Goal: Task Accomplishment & Management: Manage account settings

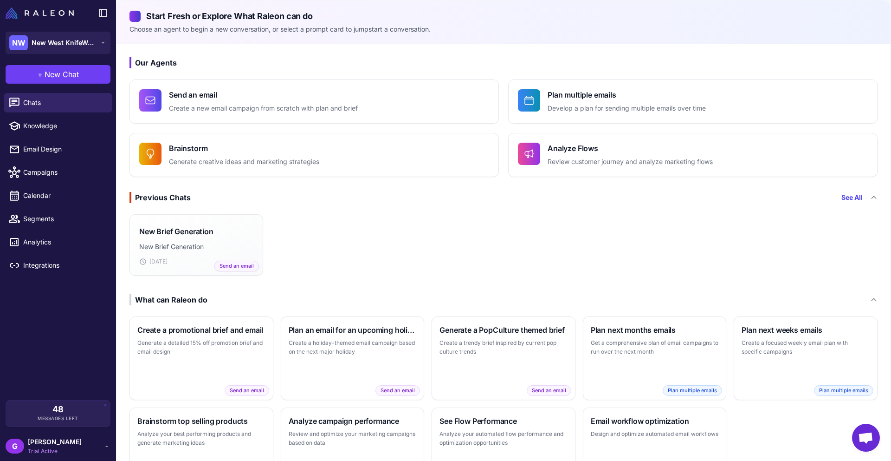
click at [324, 223] on div "New Brief Generation New Brief Generation [DATE] Send an email" at bounding box center [504, 244] width 774 height 69
click at [78, 45] on span "New West KnifeWorks" at bounding box center [64, 43] width 65 height 10
click at [69, 439] on span "[PERSON_NAME]" at bounding box center [55, 441] width 54 height 10
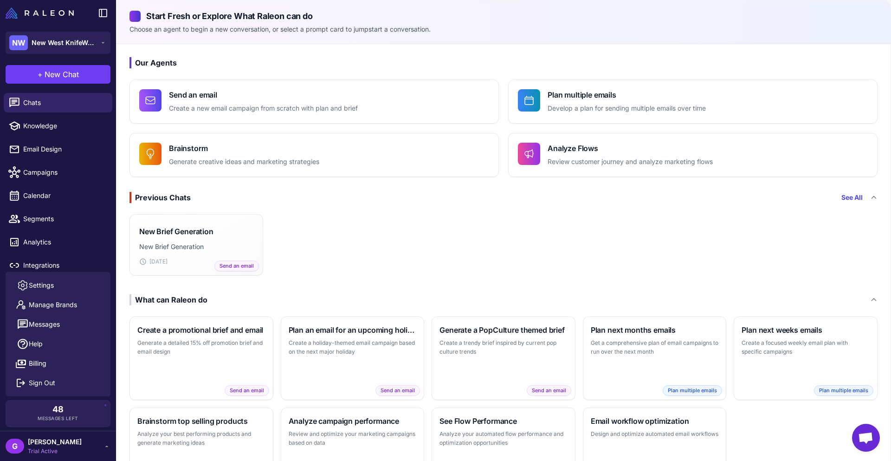
click at [328, 231] on div "New Brief Generation New Brief Generation [DATE] Send an email" at bounding box center [504, 244] width 774 height 69
click at [69, 43] on span "New West KnifeWorks" at bounding box center [64, 43] width 65 height 10
click at [98, 12] on icon at bounding box center [103, 12] width 11 height 11
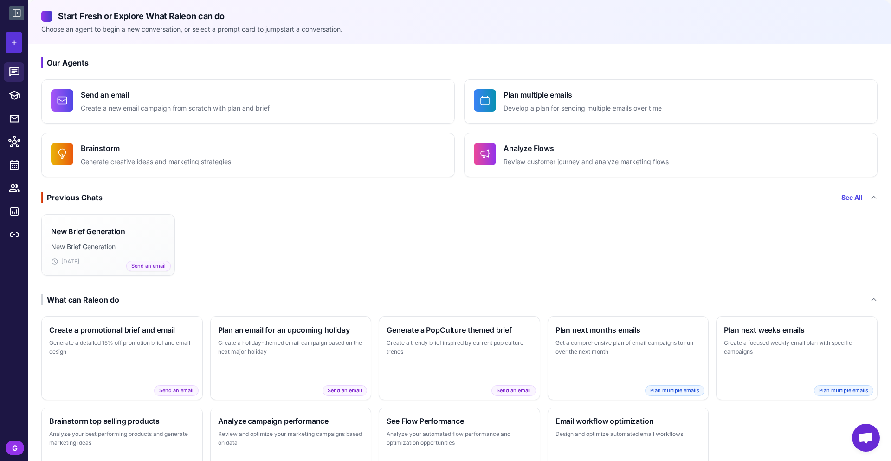
click at [10, 39] on button "+" at bounding box center [14, 42] width 17 height 21
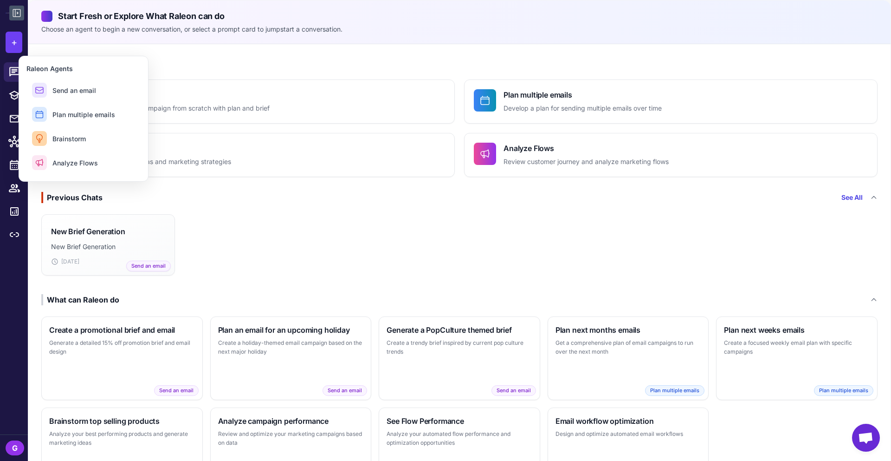
click at [285, 224] on div "New Brief Generation New Brief Generation [DATE] Send an email" at bounding box center [459, 244] width 863 height 69
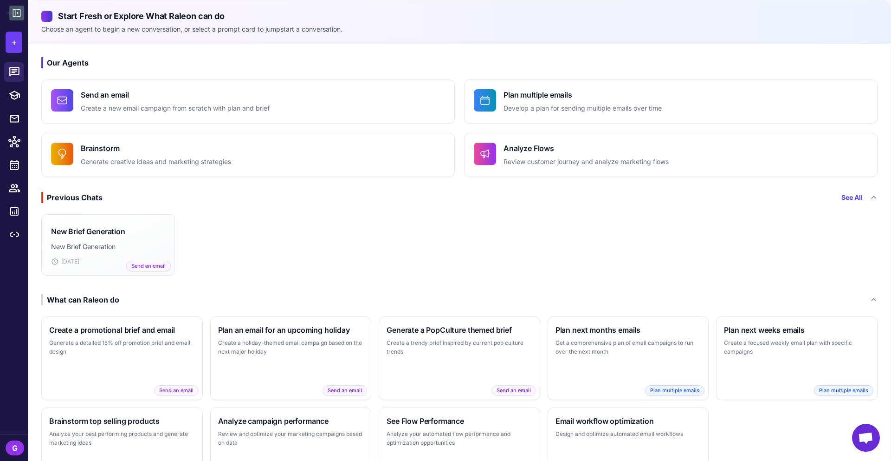
click at [14, 445] on div "G" at bounding box center [15, 447] width 19 height 15
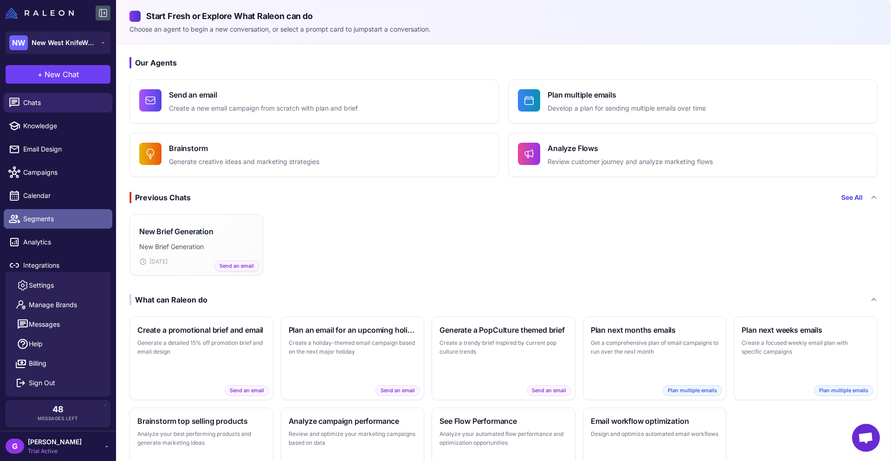
scroll to position [7, 0]
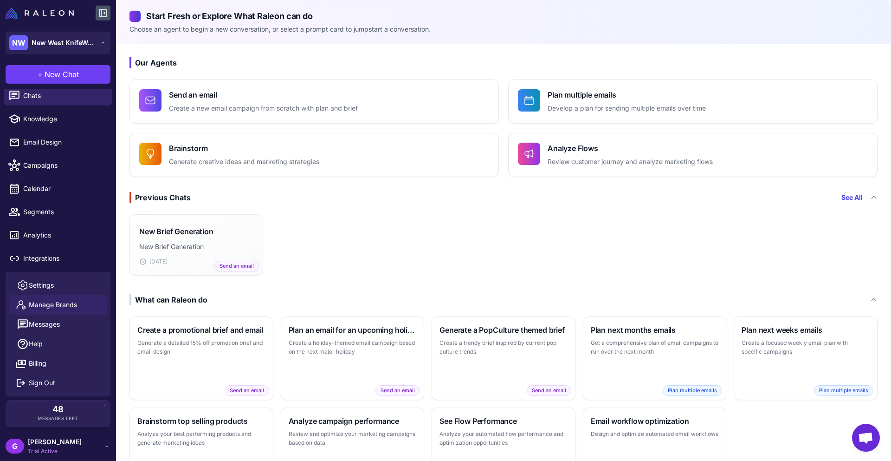
click at [58, 302] on span "Manage Brands" at bounding box center [53, 304] width 48 height 10
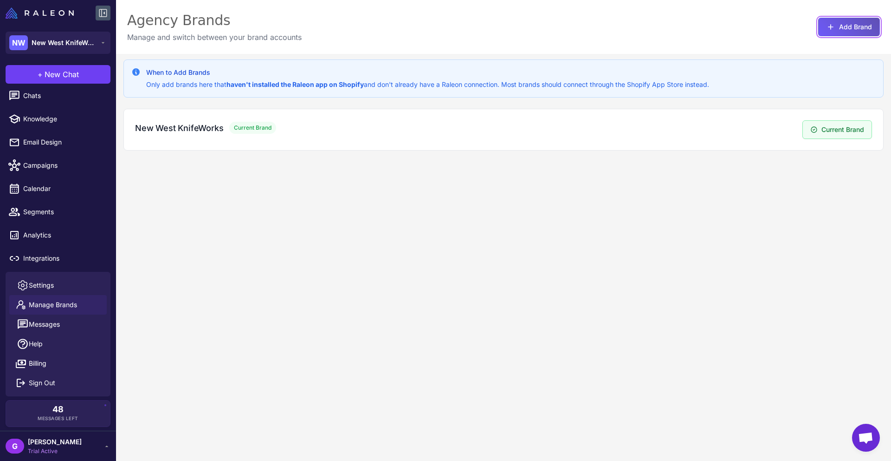
click at [845, 26] on button "Add Brand" at bounding box center [850, 27] width 62 height 19
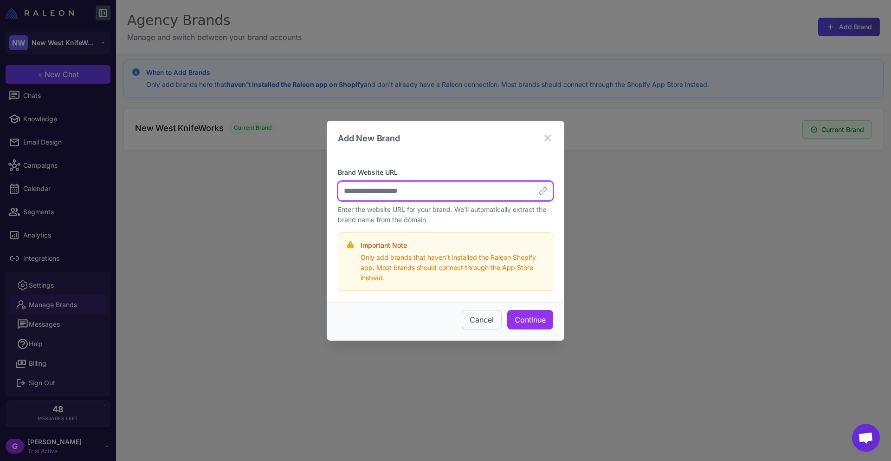
click at [404, 190] on input "Brand Website URL" at bounding box center [445, 191] width 215 height 20
paste input "**********"
type input "**********"
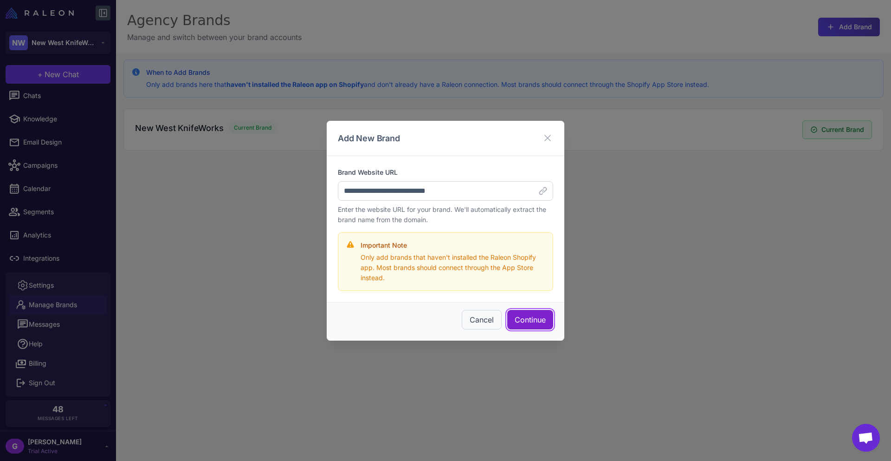
click at [526, 320] on button "Continue" at bounding box center [530, 320] width 46 height 20
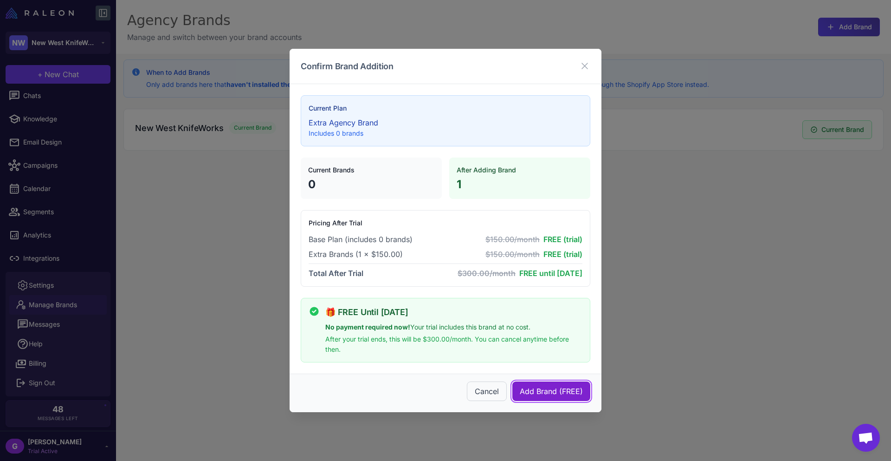
click at [541, 395] on button "Add Brand (FREE)" at bounding box center [552, 391] width 78 height 20
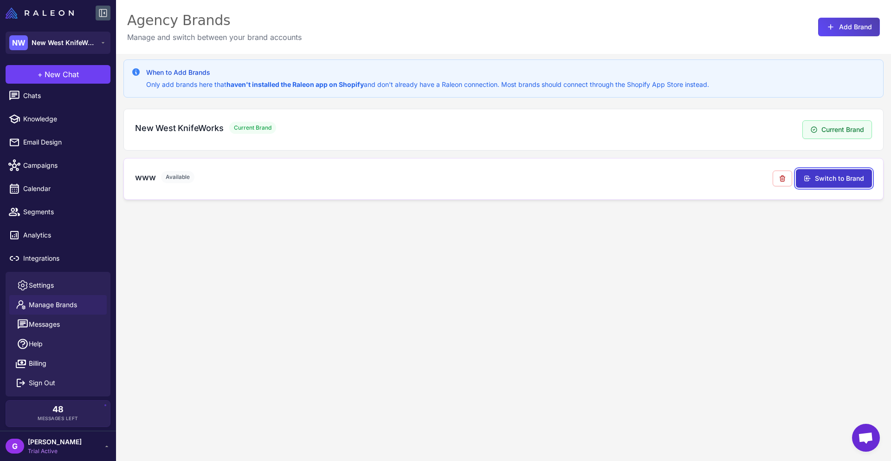
click at [820, 176] on button "Switch to Brand" at bounding box center [834, 178] width 76 height 19
